Goal: Check status: Check status

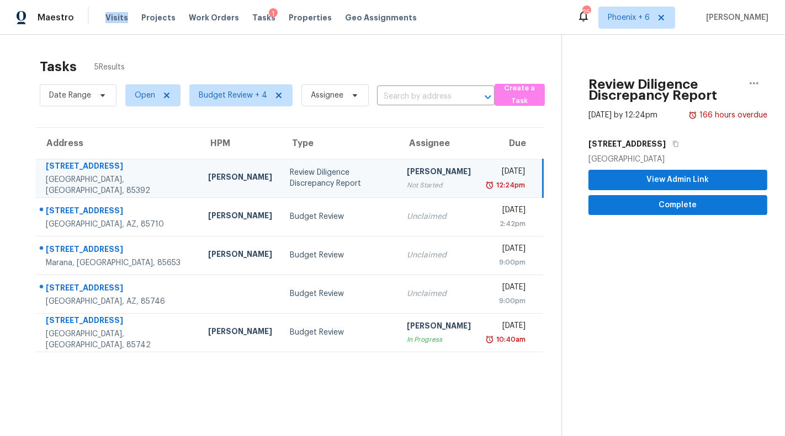
scroll to position [34, 0]
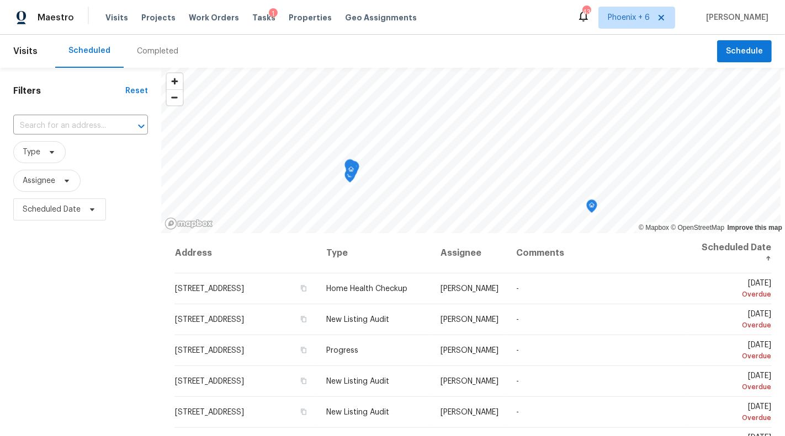
click at [145, 47] on div "Completed" at bounding box center [157, 51] width 41 height 11
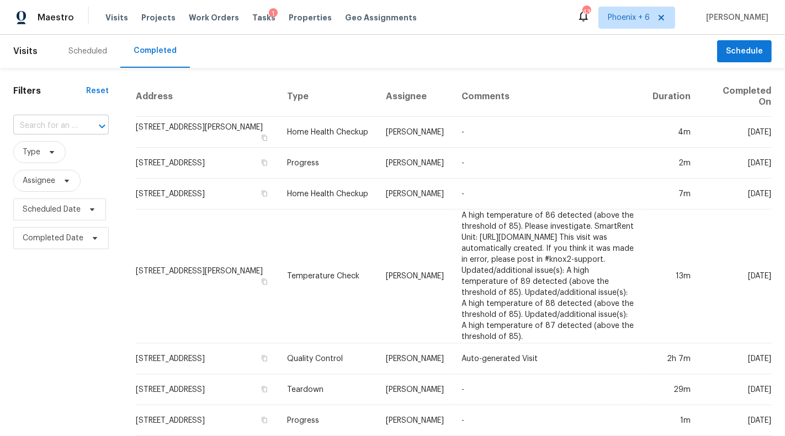
click at [89, 119] on div at bounding box center [94, 126] width 29 height 15
type input "10071"
click at [66, 158] on li "[STREET_ADDRESS]" at bounding box center [59, 151] width 93 height 18
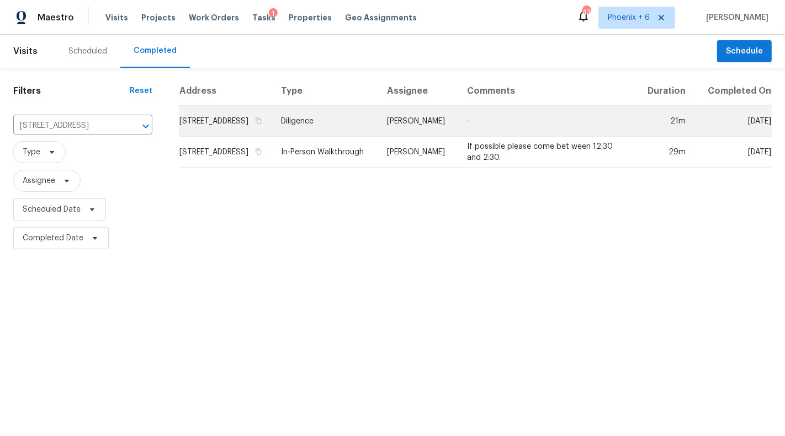
click at [366, 126] on td "Diligence" at bounding box center [325, 121] width 106 height 31
